Goal: Information Seeking & Learning: Learn about a topic

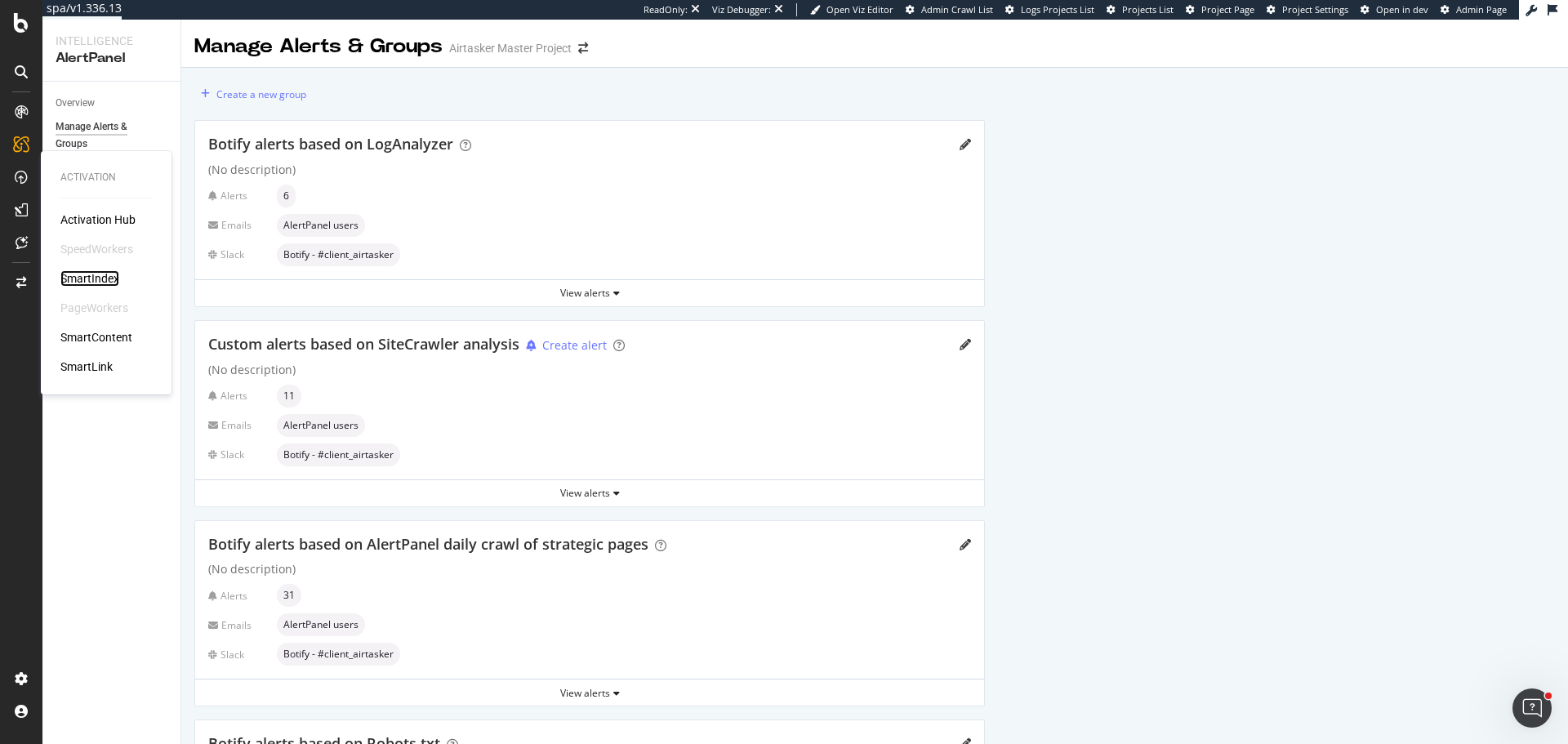
drag, startPoint x: 103, startPoint y: 281, endPoint x: 150, endPoint y: 249, distance: 56.9
click at [103, 281] on div "SmartIndex" at bounding box center [89, 278] width 59 height 17
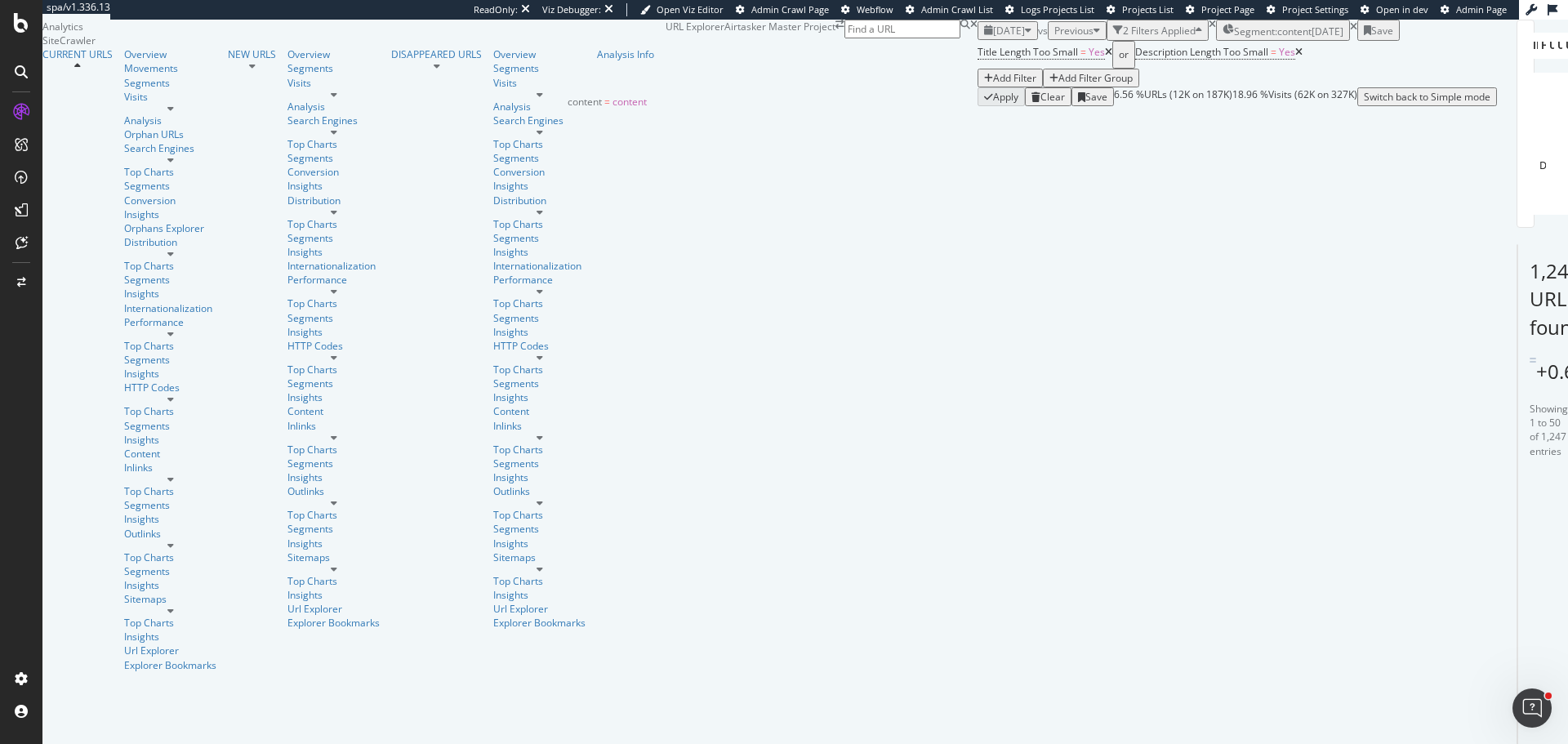
click at [1312, 38] on div "[DATE]" at bounding box center [1328, 31] width 31 height 14
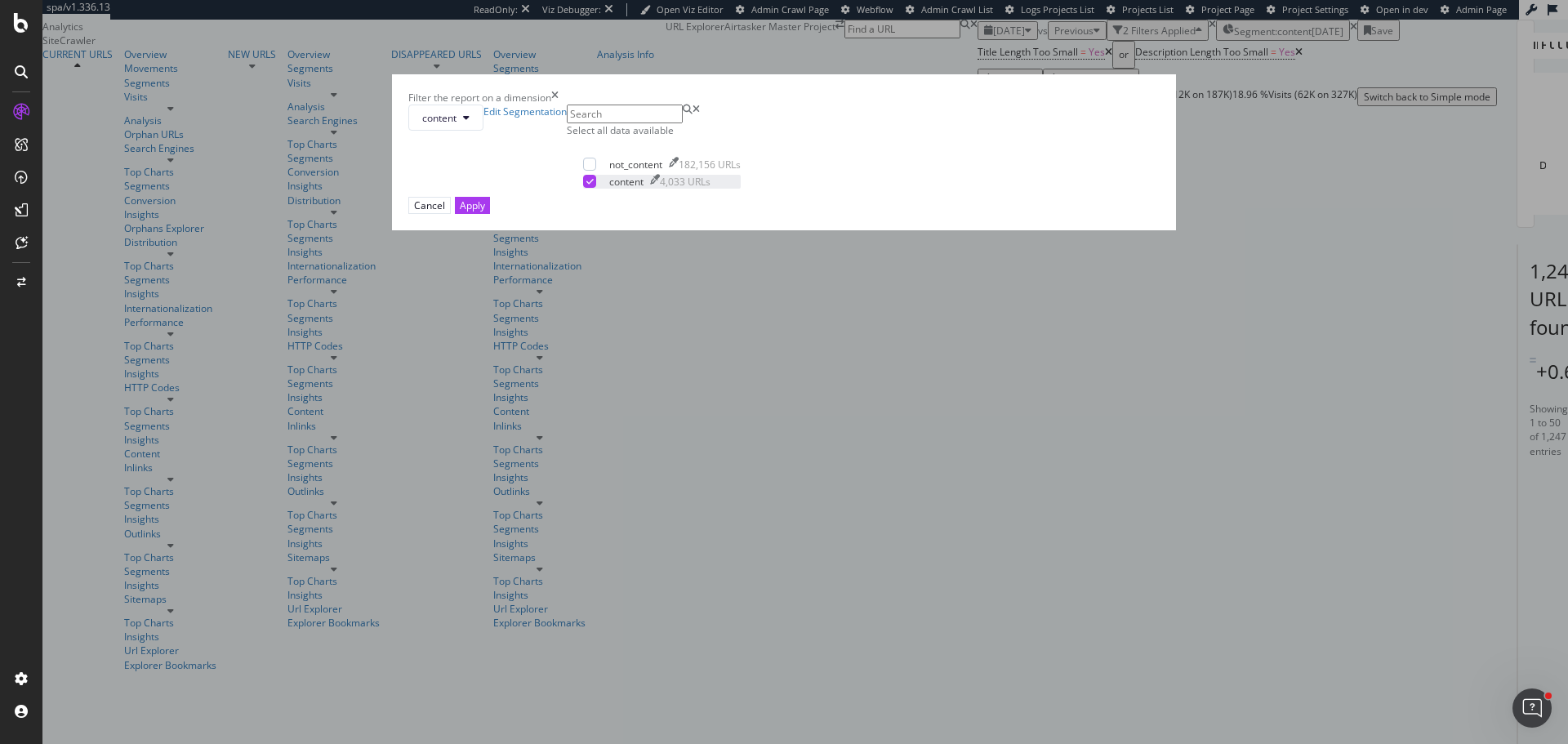
click at [594, 185] on icon "modal" at bounding box center [589, 181] width 7 height 8
click at [484, 130] on button "content" at bounding box center [446, 118] width 75 height 26
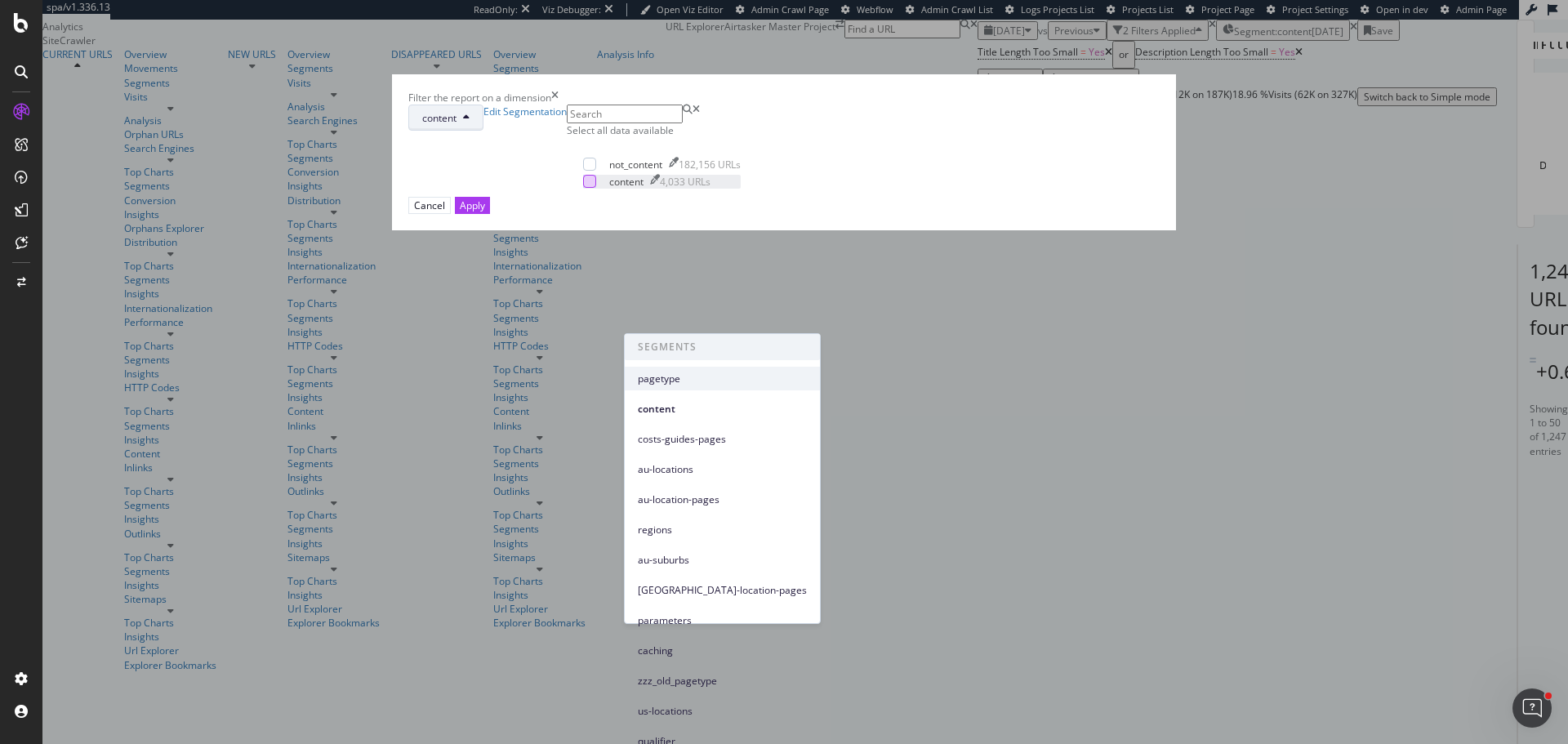
click at [672, 380] on span "pagetype" at bounding box center [721, 379] width 169 height 15
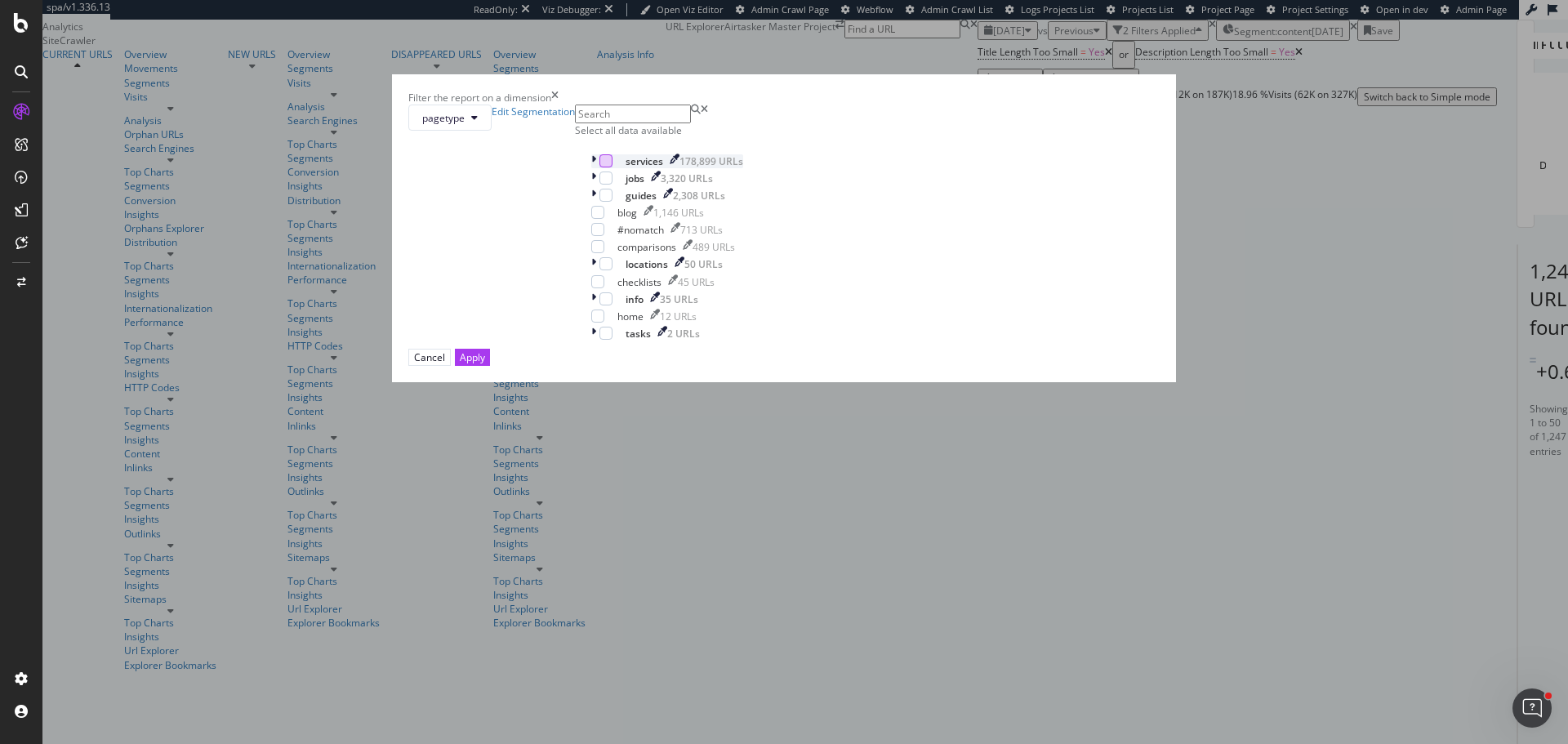
click at [612, 167] on div "modal" at bounding box center [605, 160] width 13 height 13
click at [485, 364] on div "Apply" at bounding box center [472, 358] width 25 height 14
